Goal: Information Seeking & Learning: Check status

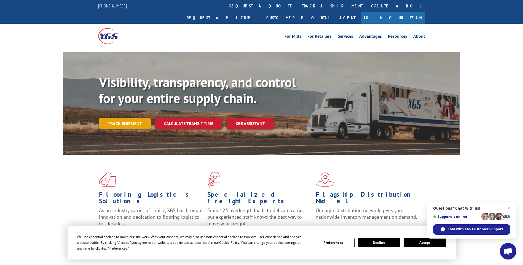
drag, startPoint x: 0, startPoint y: 0, endPoint x: 123, endPoint y: 111, distance: 165.6
click at [123, 118] on link "Track shipment" at bounding box center [125, 124] width 52 height 12
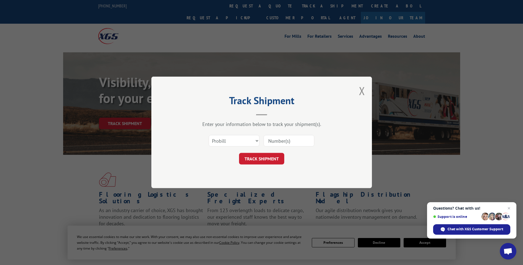
click at [280, 141] on input at bounding box center [288, 141] width 51 height 12
type input "1402241"
click button "TRACK SHIPMENT" at bounding box center [261, 159] width 45 height 12
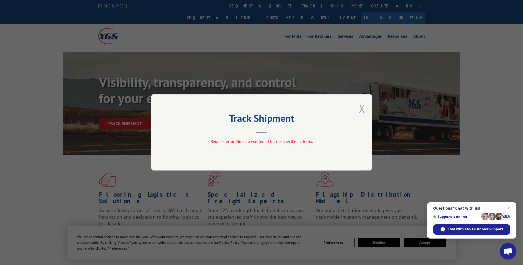
click at [362, 109] on button "Close modal" at bounding box center [362, 108] width 6 height 15
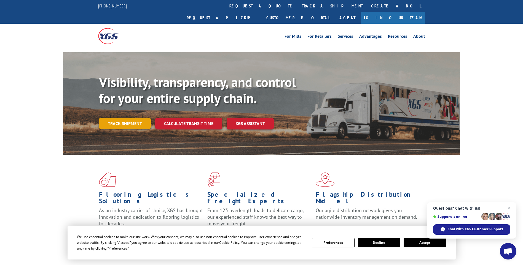
click at [127, 118] on link "Track shipment" at bounding box center [125, 124] width 52 height 12
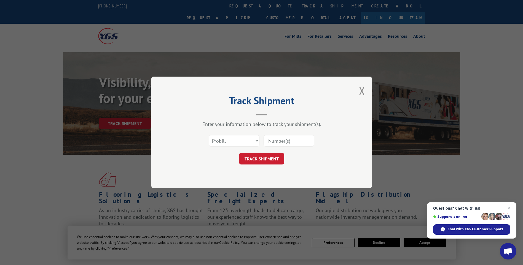
click at [290, 140] on input at bounding box center [288, 141] width 51 height 12
type input "17402241"
click button "TRACK SHIPMENT" at bounding box center [261, 159] width 45 height 12
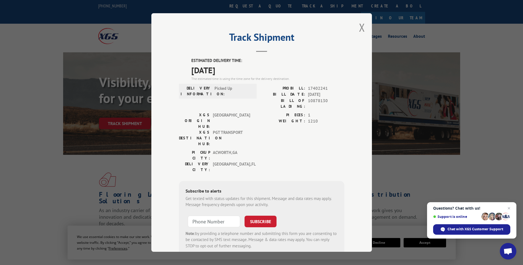
click at [334, 150] on div "PICKUP CITY: [GEOGRAPHIC_DATA] , [GEOGRAPHIC_DATA] DELIVERY CITY: [GEOGRAPHIC_D…" at bounding box center [261, 163] width 165 height 26
